Goal: Task Accomplishment & Management: Use online tool/utility

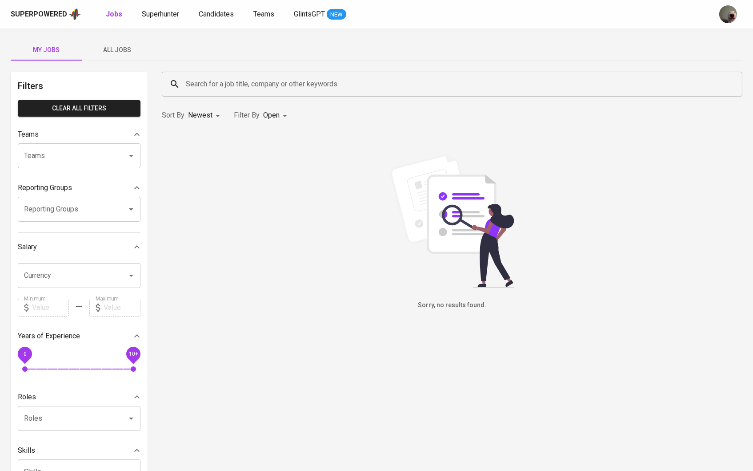
click at [123, 49] on span "All Jobs" at bounding box center [117, 49] width 60 height 11
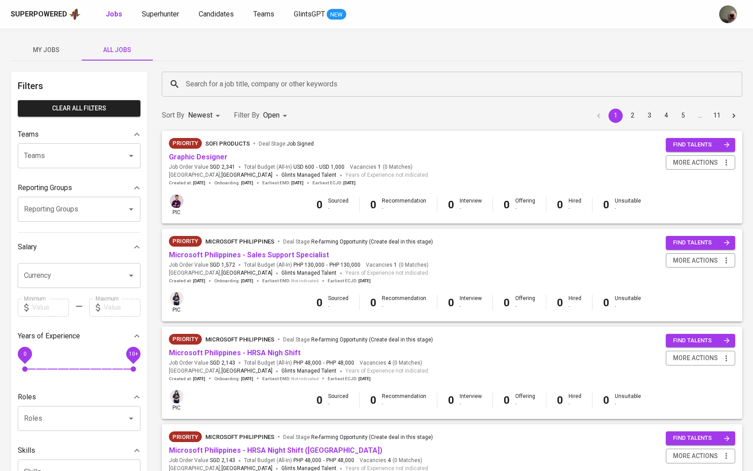
click at [219, 163] on span "SGD 2,341" at bounding box center [222, 167] width 25 height 8
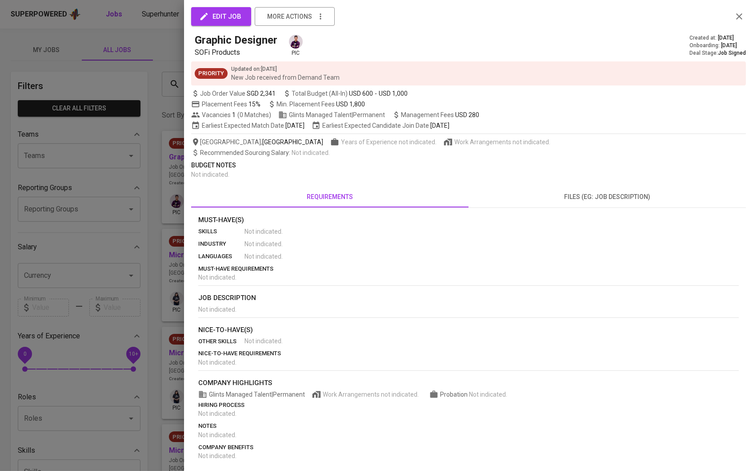
click at [214, 157] on div at bounding box center [376, 235] width 753 height 471
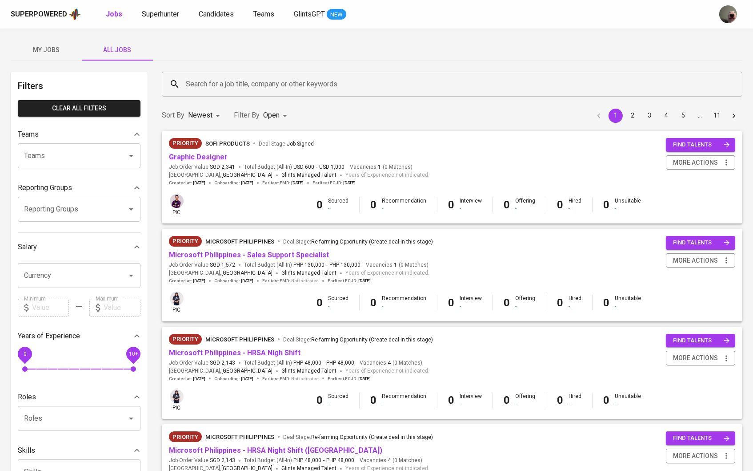
click at [218, 153] on link "Graphic Designer" at bounding box center [198, 157] width 59 height 8
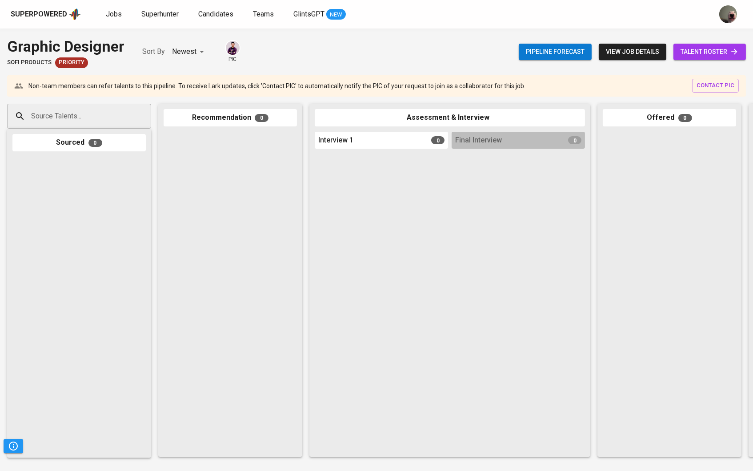
click at [710, 53] on span "talent roster" at bounding box center [710, 51] width 58 height 11
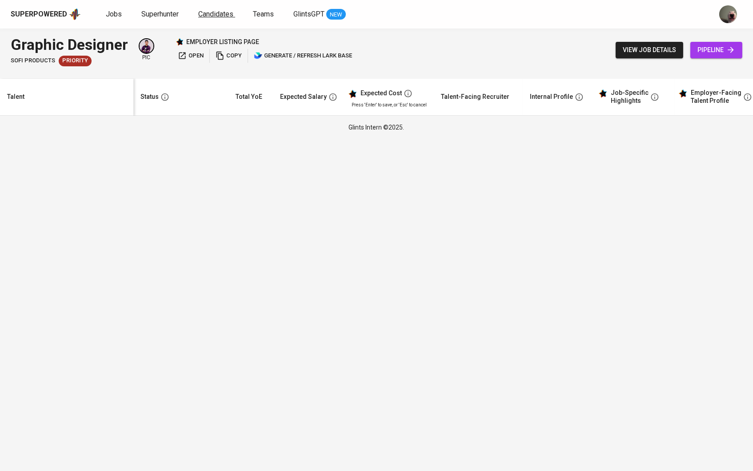
click at [214, 10] on span "Candidates" at bounding box center [215, 14] width 35 height 8
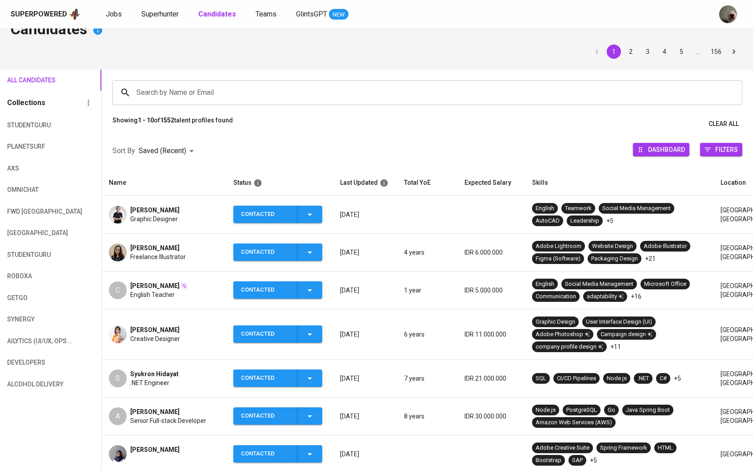
scroll to position [27, 0]
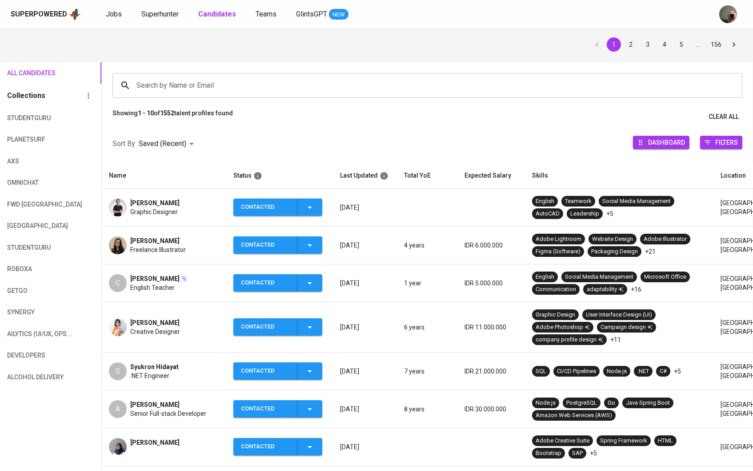
click at [164, 326] on div "[PERSON_NAME]" at bounding box center [155, 322] width 50 height 9
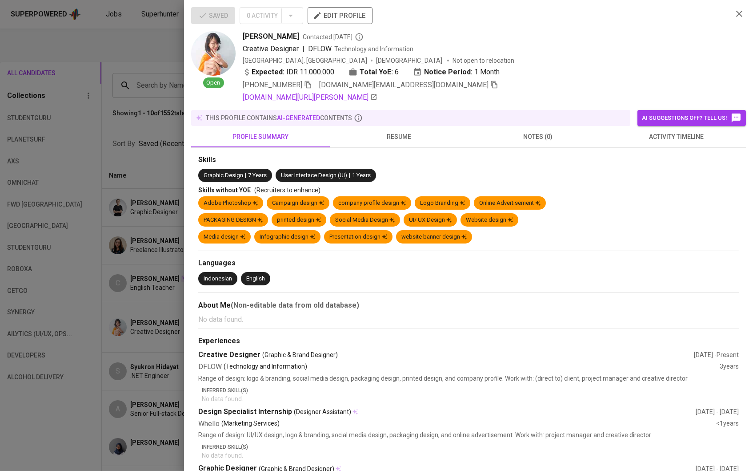
click at [142, 324] on div at bounding box center [376, 235] width 753 height 471
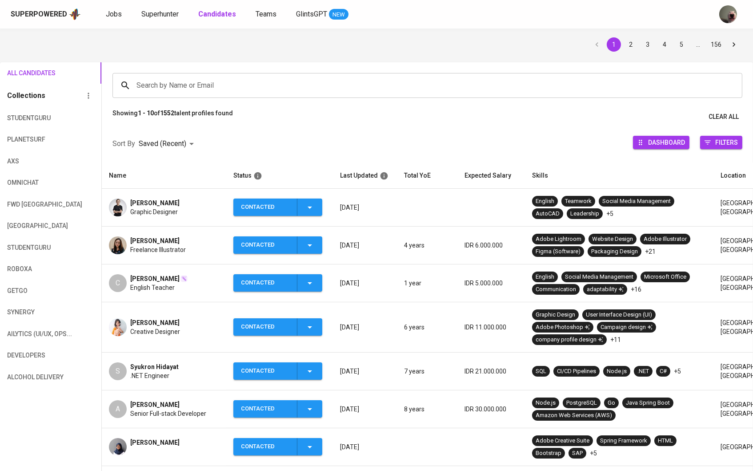
click at [138, 330] on span "Creative Designer" at bounding box center [155, 331] width 50 height 9
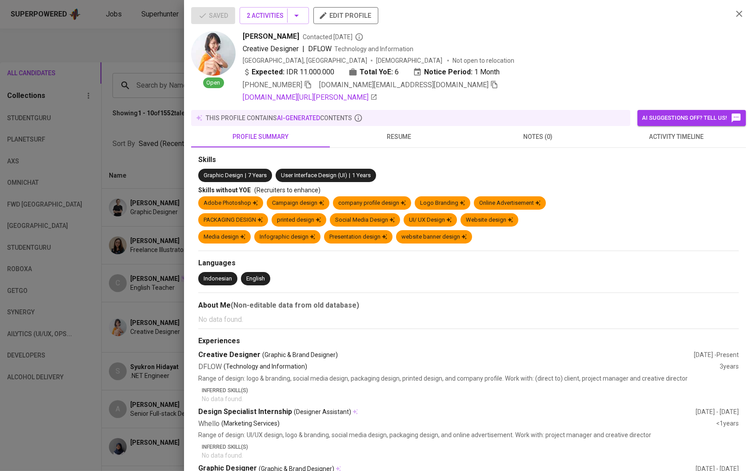
click at [390, 134] on button "resume" at bounding box center [399, 136] width 139 height 21
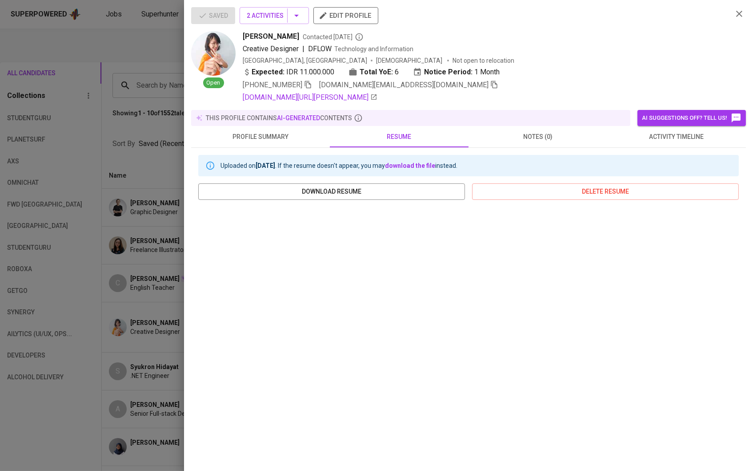
scroll to position [22, 0]
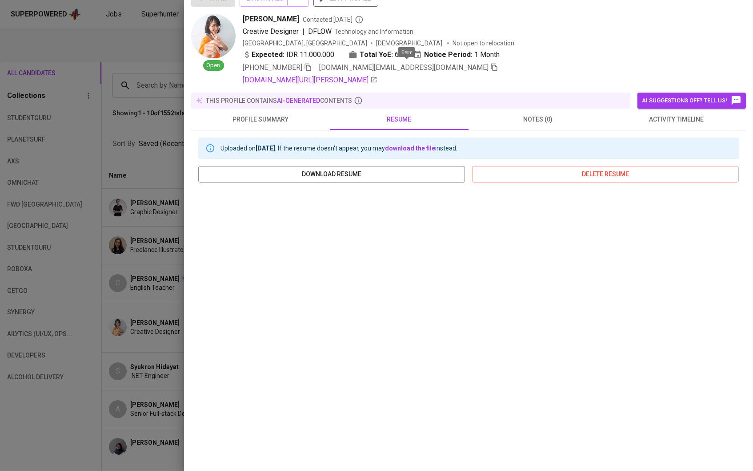
click at [491, 64] on icon "button" at bounding box center [495, 67] width 8 height 8
click at [120, 78] on div at bounding box center [376, 235] width 753 height 471
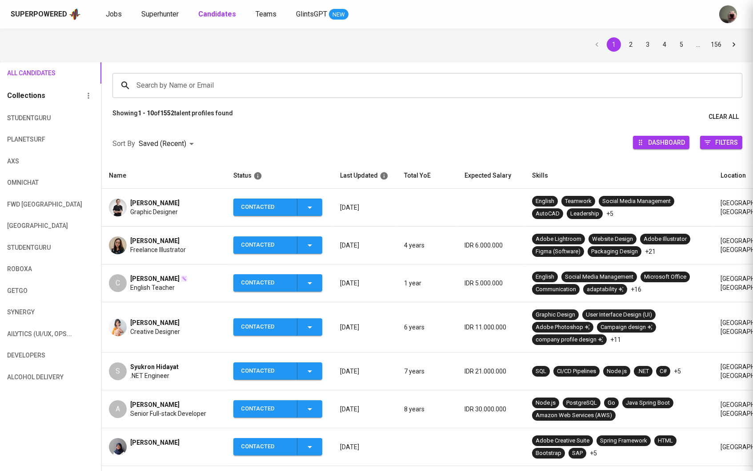
scroll to position [0, 0]
click at [161, 251] on span "Freelance Illustrator" at bounding box center [158, 249] width 56 height 9
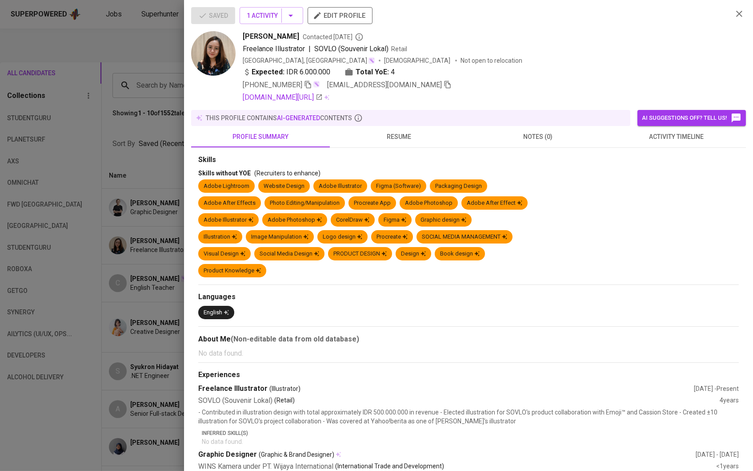
click at [368, 122] on div "this profile contains AI-generated contents" at bounding box center [411, 117] width 432 height 9
click at [375, 140] on span "resume" at bounding box center [399, 136] width 128 height 11
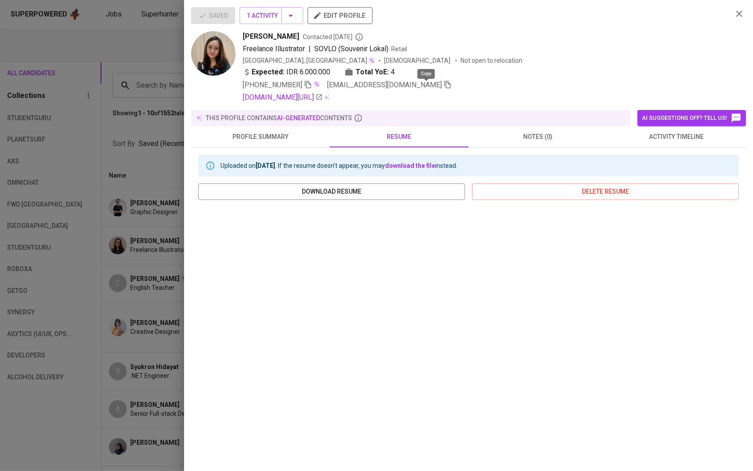
click at [444, 87] on icon "button" at bounding box center [448, 85] width 8 height 8
click at [124, 171] on div at bounding box center [376, 235] width 753 height 471
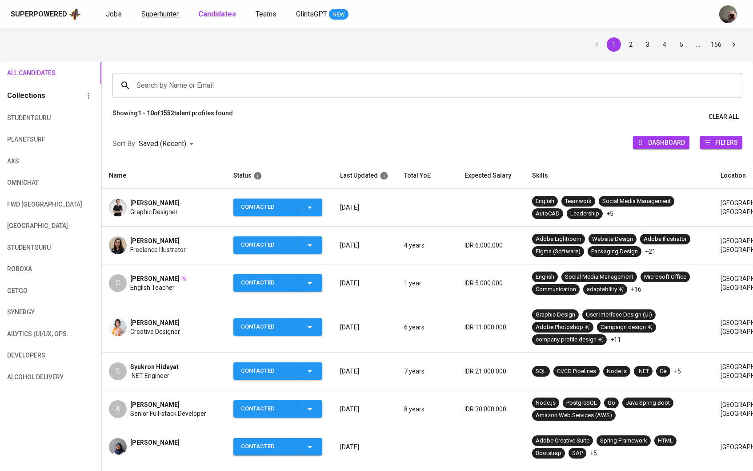
click at [169, 17] on span "Superhunter" at bounding box center [159, 14] width 37 height 8
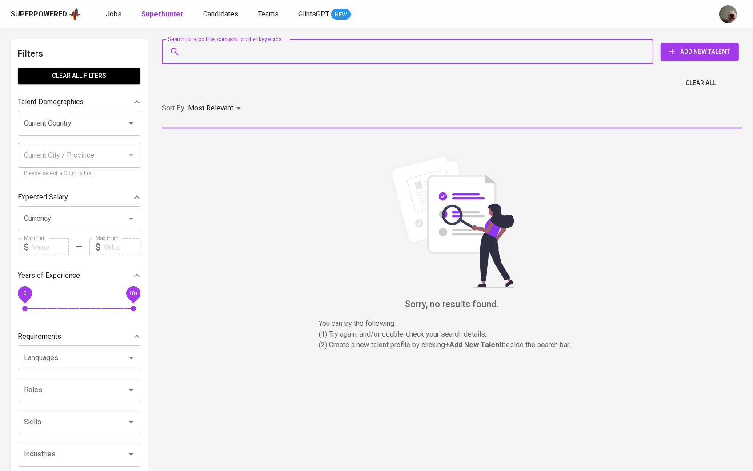
click at [191, 46] on input "Search for a job title, company or other keywords" at bounding box center [410, 51] width 453 height 17
paste input "[EMAIL_ADDRESS][DOMAIN_NAME]"
type input "[EMAIL_ADDRESS][DOMAIN_NAME]"
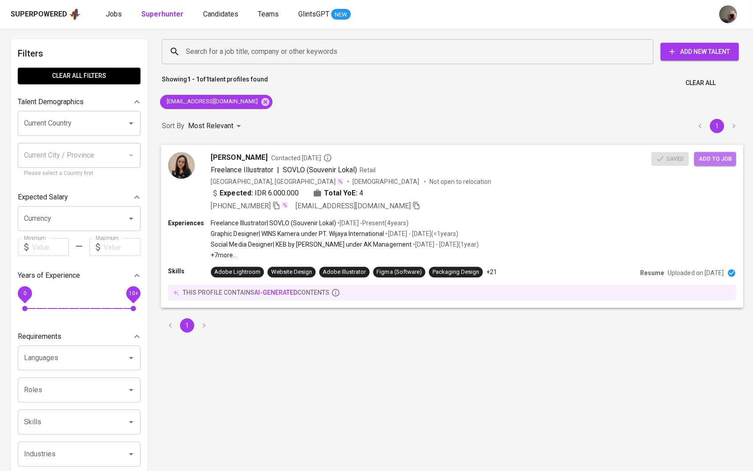
click at [701, 154] on span "Add to job" at bounding box center [715, 158] width 33 height 10
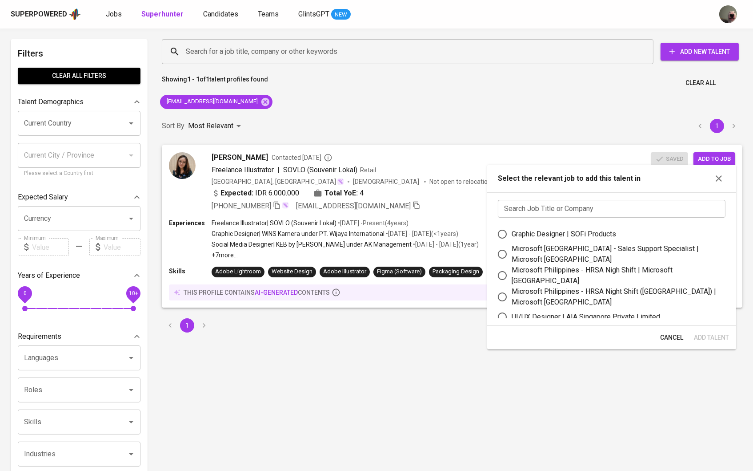
click at [528, 239] on div "Graphic Designer | SOFi Products" at bounding box center [564, 234] width 105 height 11
click at [512, 239] on input "Graphic Designer | SOFi Products" at bounding box center [502, 234] width 19 height 19
radio input "true"
click at [701, 327] on div "Cancel Add Talent" at bounding box center [612, 338] width 249 height 24
click at [701, 340] on span "Add Talent" at bounding box center [711, 337] width 35 height 11
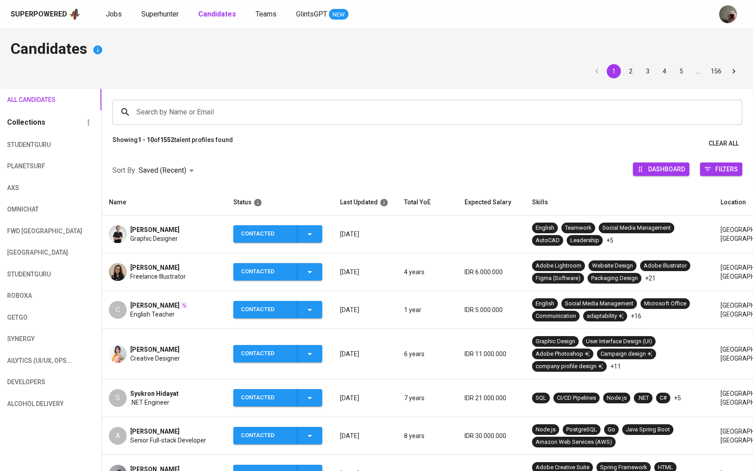
scroll to position [27, 0]
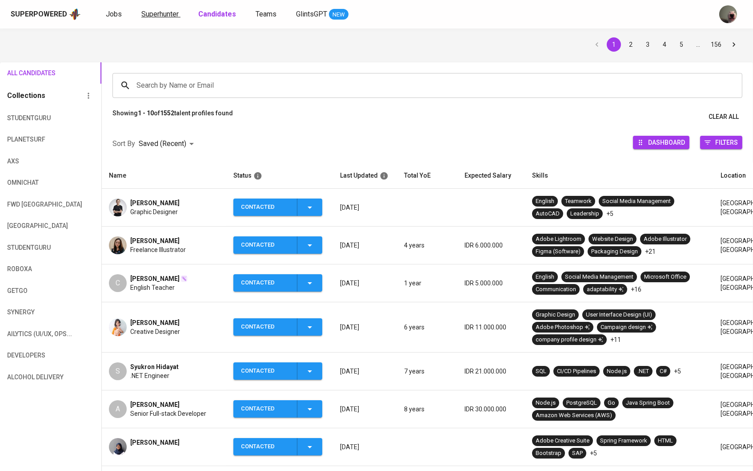
click at [169, 14] on span "Superhunter" at bounding box center [159, 14] width 37 height 8
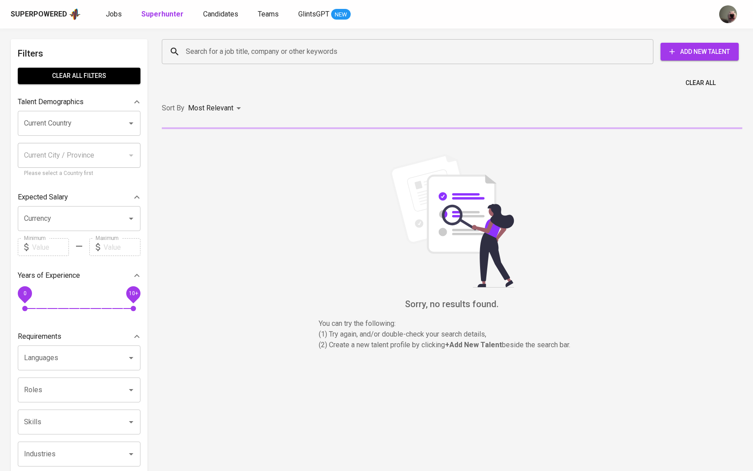
click at [214, 61] on div "Search for a job title, company or other keywords" at bounding box center [408, 51] width 492 height 25
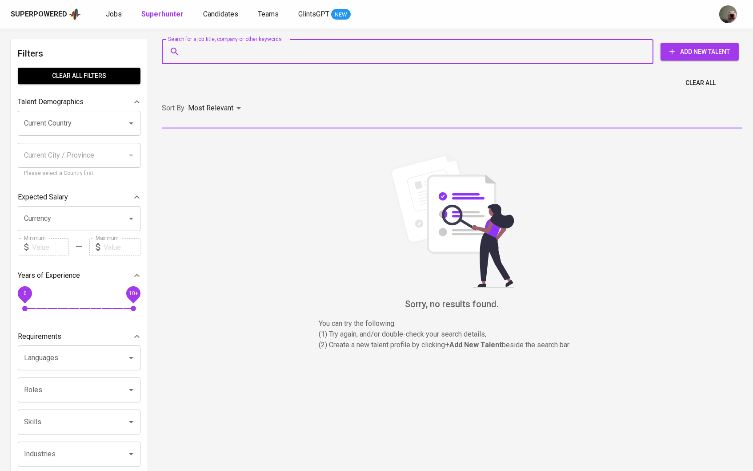
paste input "[EMAIL_ADDRESS][DOMAIN_NAME]"
type input "[EMAIL_ADDRESS][DOMAIN_NAME]"
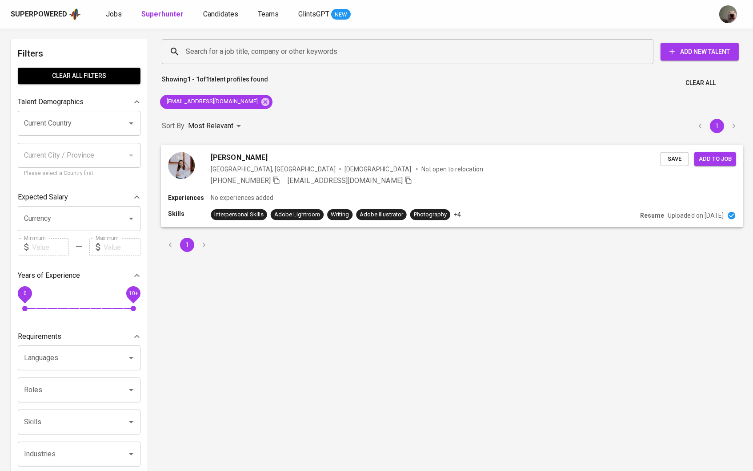
click at [679, 165] on div "[PERSON_NAME] [GEOGRAPHIC_DATA], [GEOGRAPHIC_DATA] [DEMOGRAPHIC_DATA] Not open …" at bounding box center [452, 169] width 583 height 48
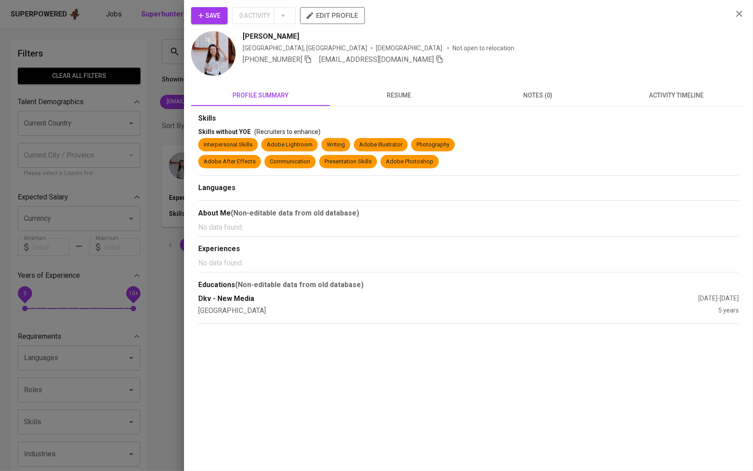
click at [674, 161] on div "Save 0 Activity edit profile [PERSON_NAME] [GEOGRAPHIC_DATA], [GEOGRAPHIC_DATA]…" at bounding box center [376, 235] width 753 height 471
click at [203, 22] on button "Save" at bounding box center [209, 15] width 36 height 17
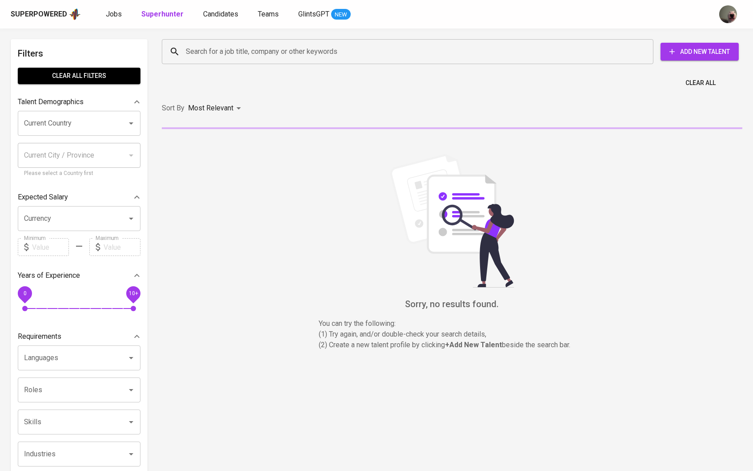
click at [286, 49] on input "Search for a job title, company or other keywords" at bounding box center [410, 51] width 453 height 17
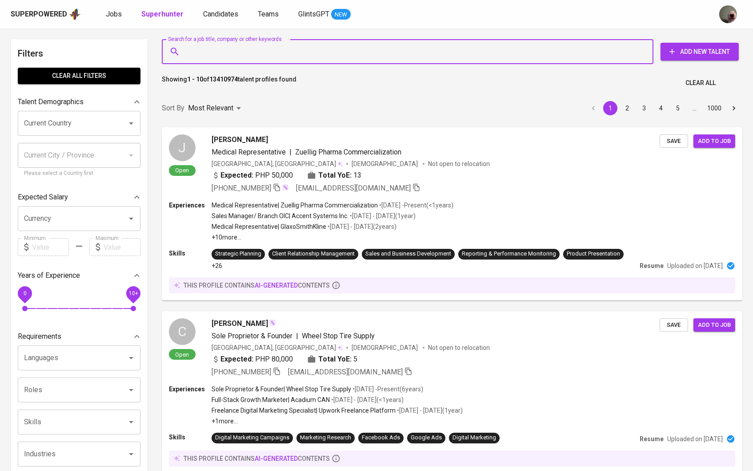
paste input "[DOMAIN_NAME][EMAIL_ADDRESS][DOMAIN_NAME]"
type input "[DOMAIN_NAME][EMAIL_ADDRESS][DOMAIN_NAME]"
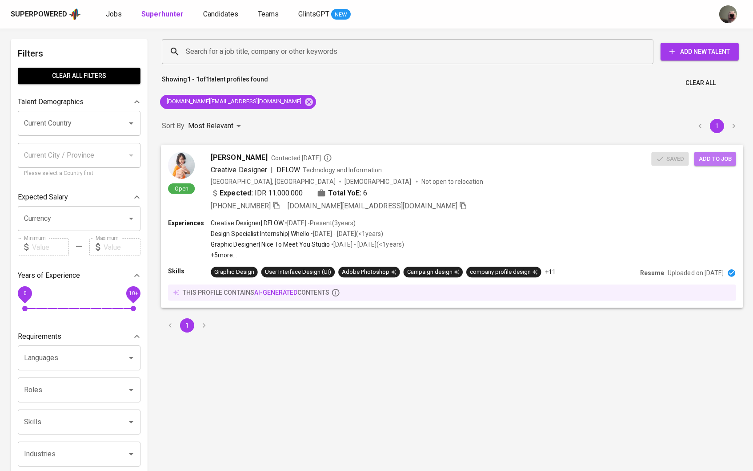
click at [719, 161] on span "Add to job" at bounding box center [715, 158] width 33 height 10
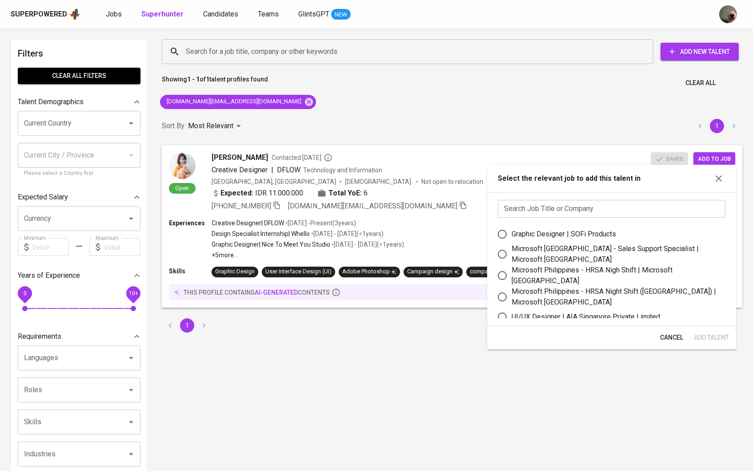
click at [586, 234] on div "Graphic Designer | SOFi Products" at bounding box center [564, 234] width 105 height 11
click at [512, 234] on input "Graphic Designer | SOFi Products" at bounding box center [502, 234] width 19 height 19
radio input "true"
click at [716, 334] on span "Add Talent" at bounding box center [711, 337] width 35 height 11
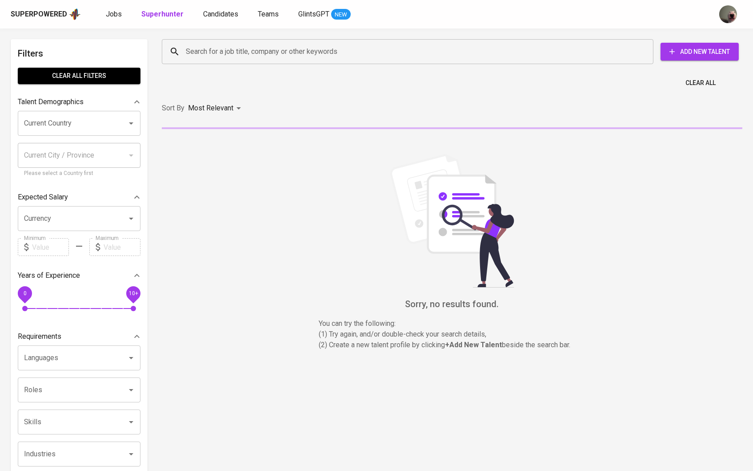
click at [262, 68] on div "Search for a job title, company or other keywords Search for a job title, compa…" at bounding box center [451, 51] width 592 height 39
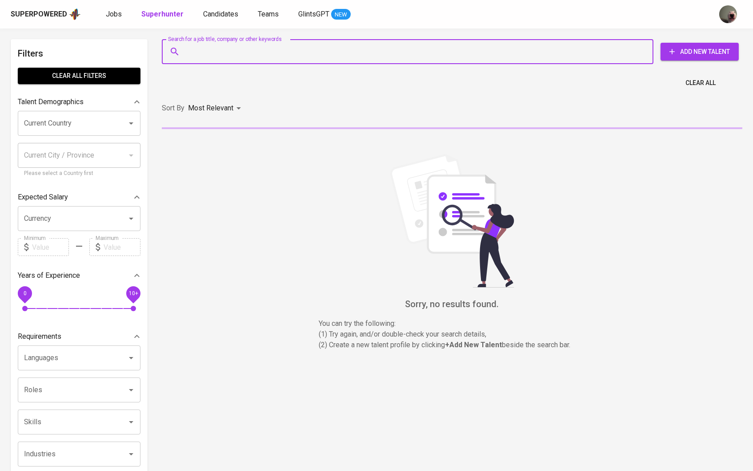
click at [260, 57] on input "Search for a job title, company or other keywords" at bounding box center [410, 51] width 453 height 17
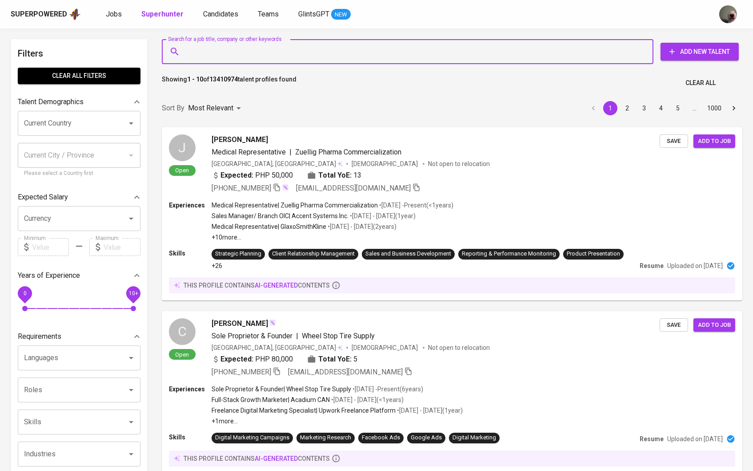
paste input "[EMAIL_ADDRESS][DOMAIN_NAME]"
type input "[EMAIL_ADDRESS][DOMAIN_NAME]"
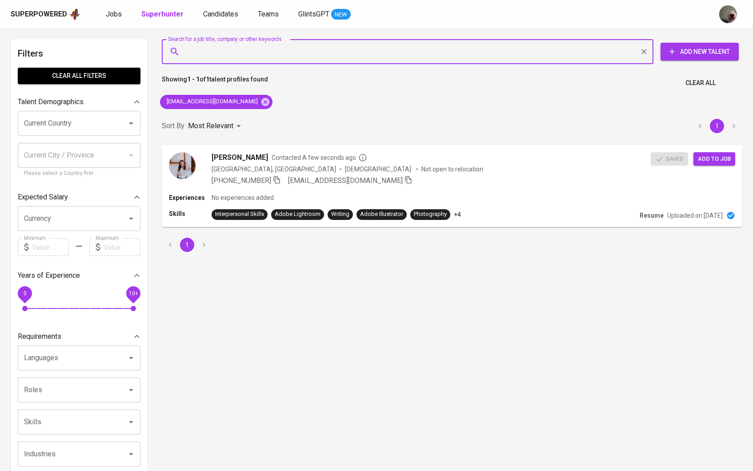
click at [218, 62] on div "Search for a job title, company or other keywords" at bounding box center [408, 51] width 492 height 25
click at [706, 161] on span "Add to job" at bounding box center [715, 158] width 33 height 10
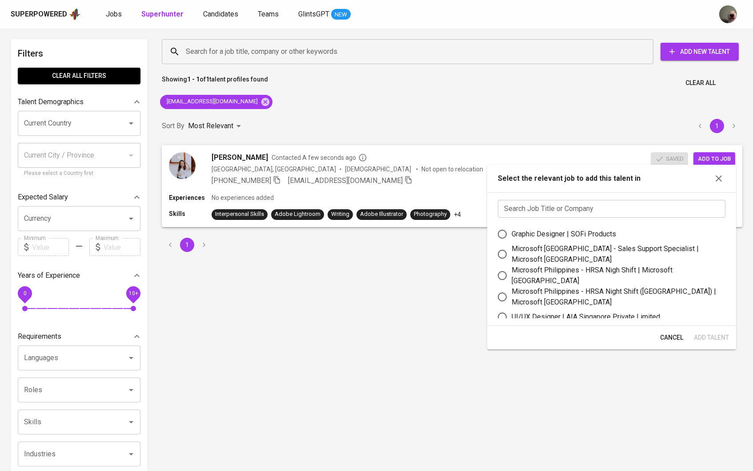
click at [534, 238] on div "Graphic Designer | SOFi Products" at bounding box center [564, 234] width 105 height 11
click at [512, 238] on input "Graphic Designer | SOFi Products" at bounding box center [502, 234] width 19 height 19
radio input "true"
click at [708, 338] on span "Add Talent" at bounding box center [711, 337] width 35 height 11
